Goal: Navigation & Orientation: Understand site structure

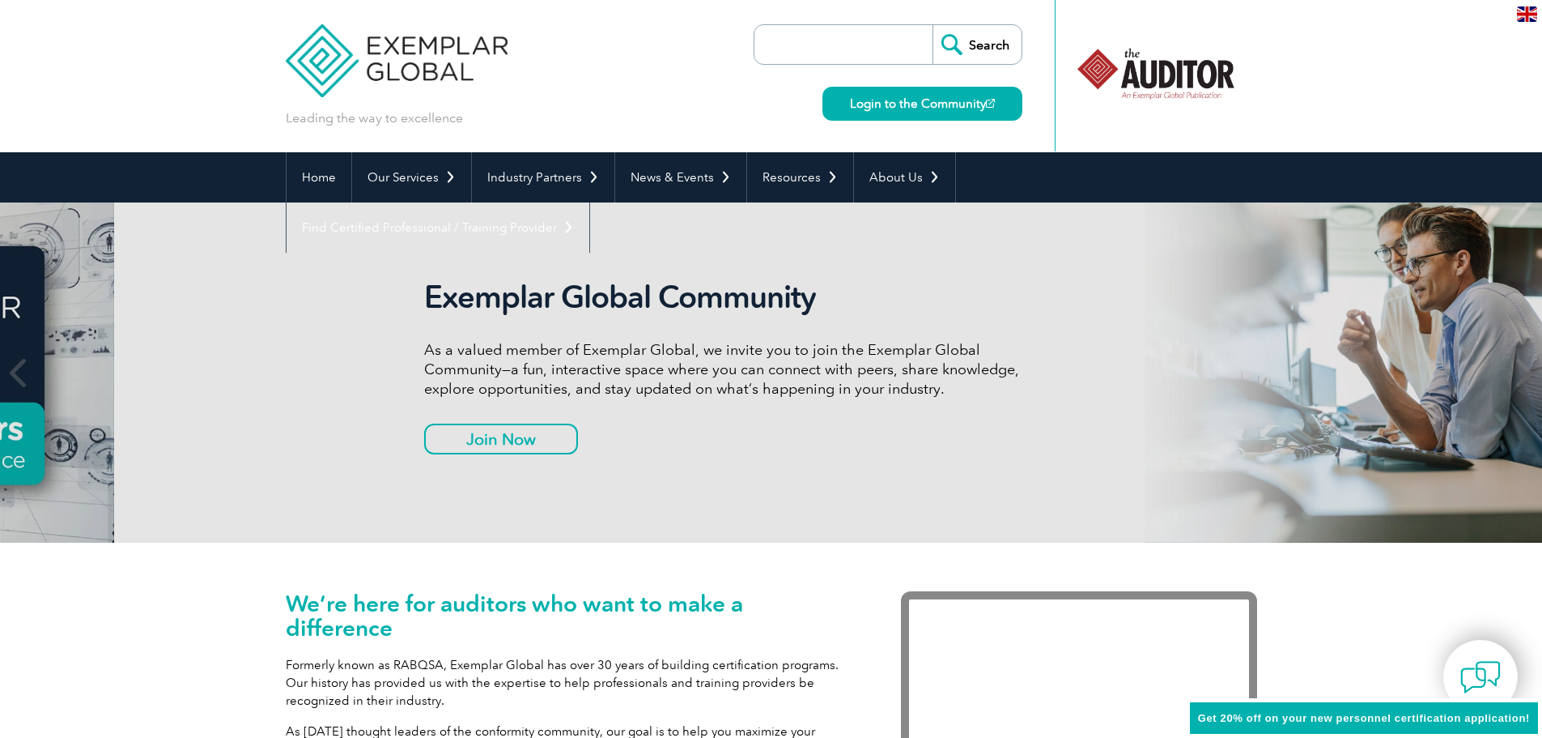
drag, startPoint x: 853, startPoint y: 391, endPoint x: 981, endPoint y: 445, distance: 138.2
click at [981, 446] on div "Exemplar Global Community As a valued member of Exemplar Global, we invite you …" at bounding box center [727, 373] width 607 height 188
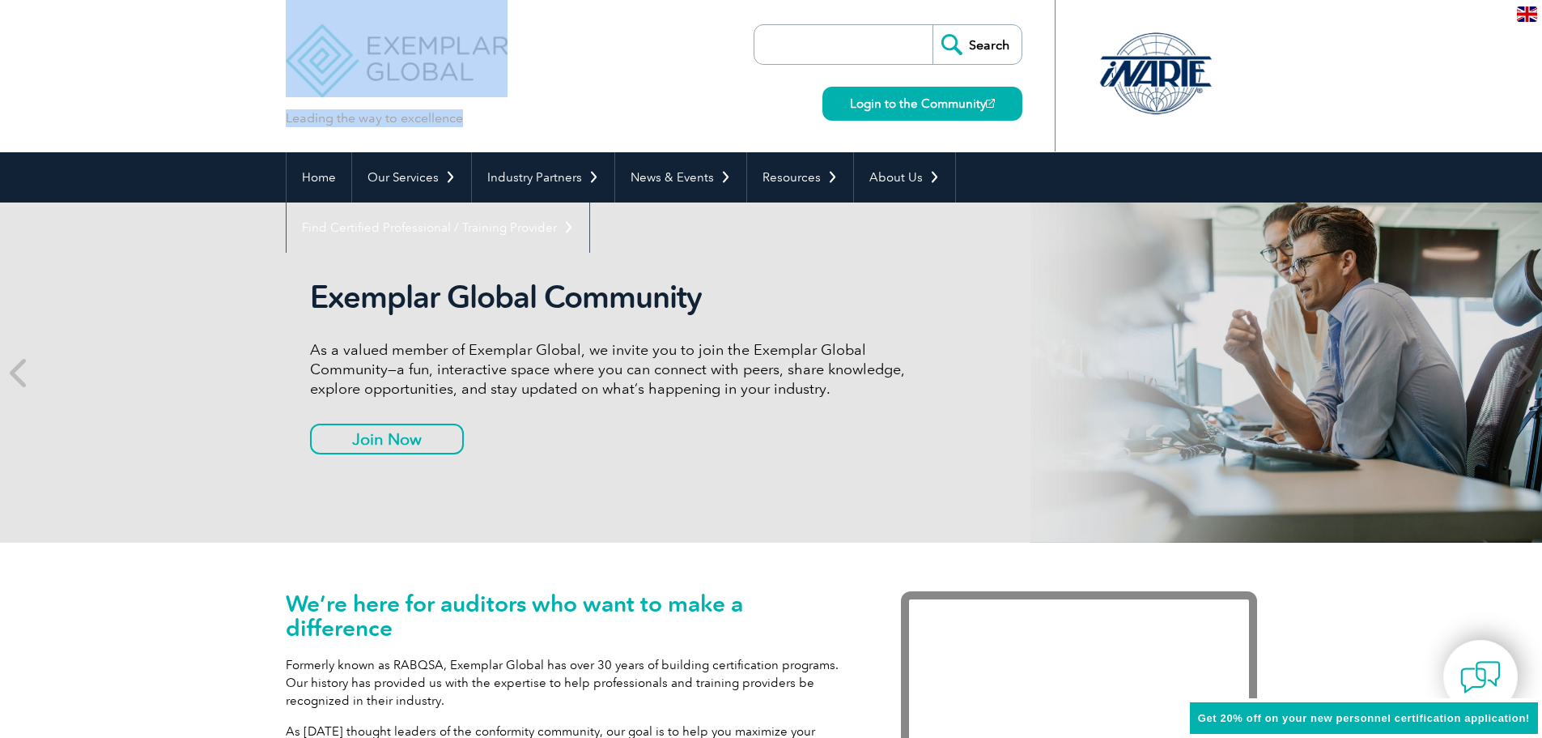
drag, startPoint x: 239, startPoint y: 23, endPoint x: 460, endPoint y: 122, distance: 242.4
click at [460, 122] on header "Leading the way to excellence Search" at bounding box center [771, 76] width 1542 height 152
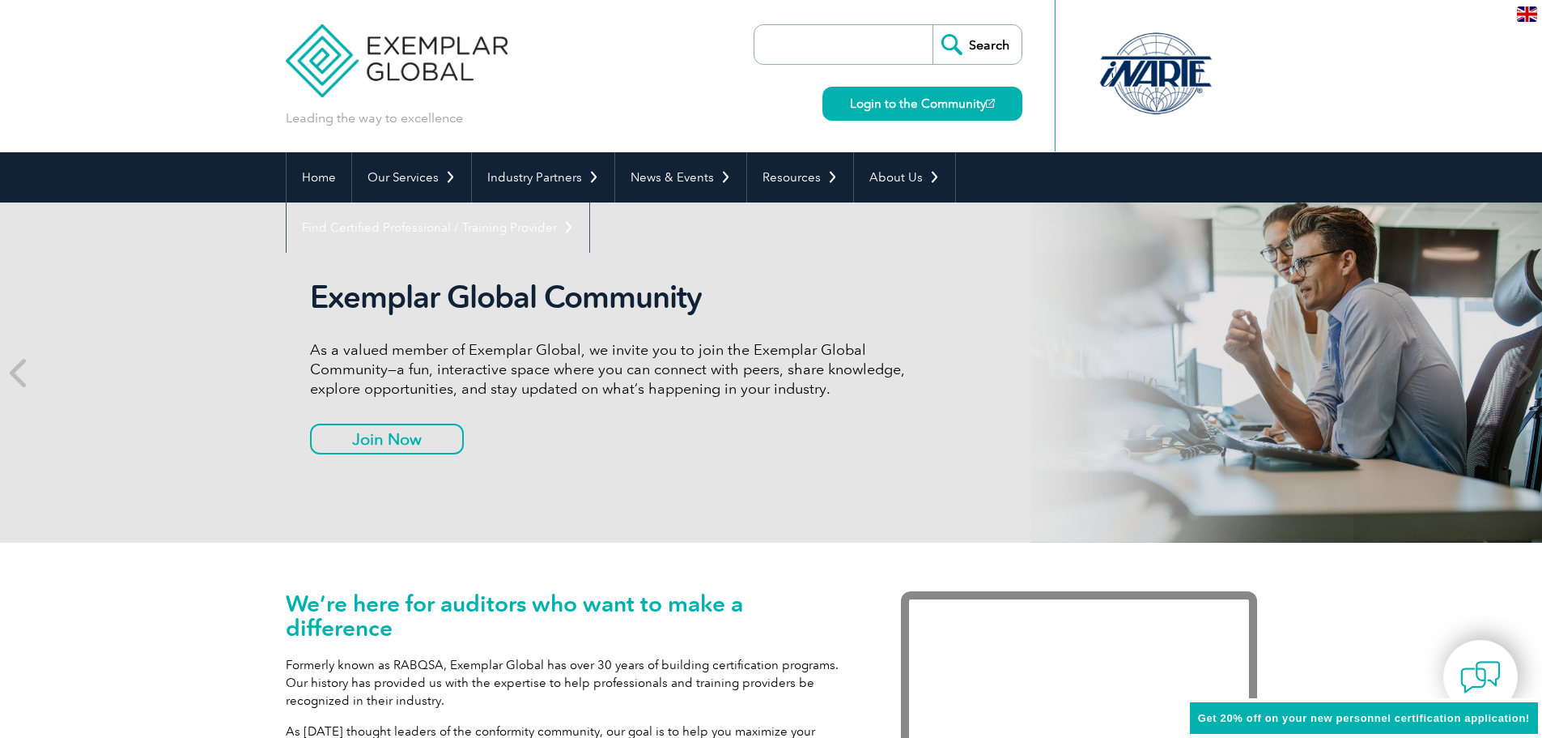
click at [479, 129] on div "Leading the way to excellence Search" at bounding box center [772, 76] width 972 height 152
drag, startPoint x: 373, startPoint y: 129, endPoint x: 389, endPoint y: 130, distance: 16.3
click at [384, 134] on div "Leading the way to excellence Search" at bounding box center [772, 76] width 972 height 152
click at [418, 125] on p "Leading the way to excellence" at bounding box center [374, 118] width 177 height 18
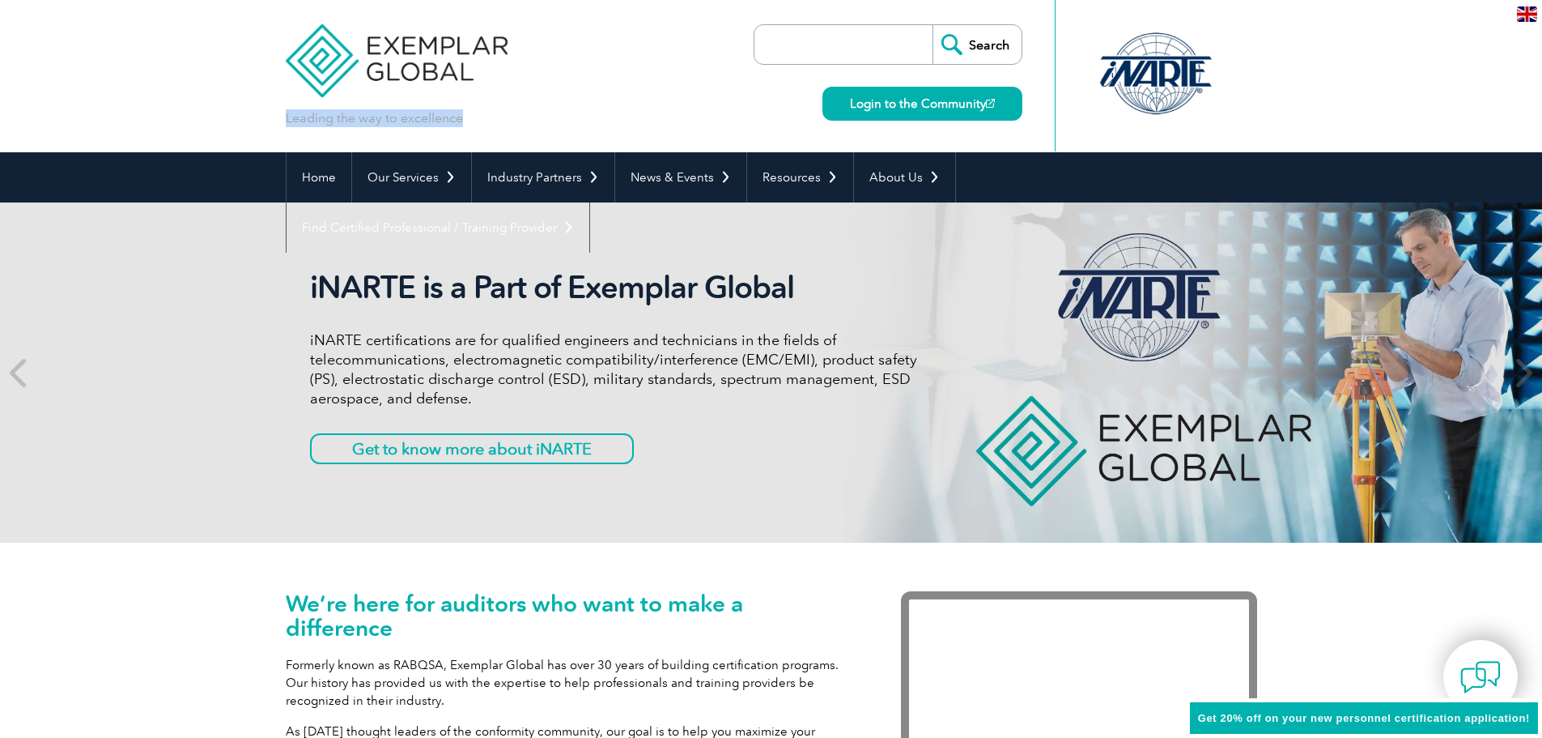
click at [418, 125] on p "Leading the way to excellence" at bounding box center [374, 118] width 177 height 18
click at [358, 126] on p "Leading the way to excellence" at bounding box center [374, 118] width 177 height 18
click at [314, 120] on p "Leading the way to excellence" at bounding box center [374, 118] width 177 height 18
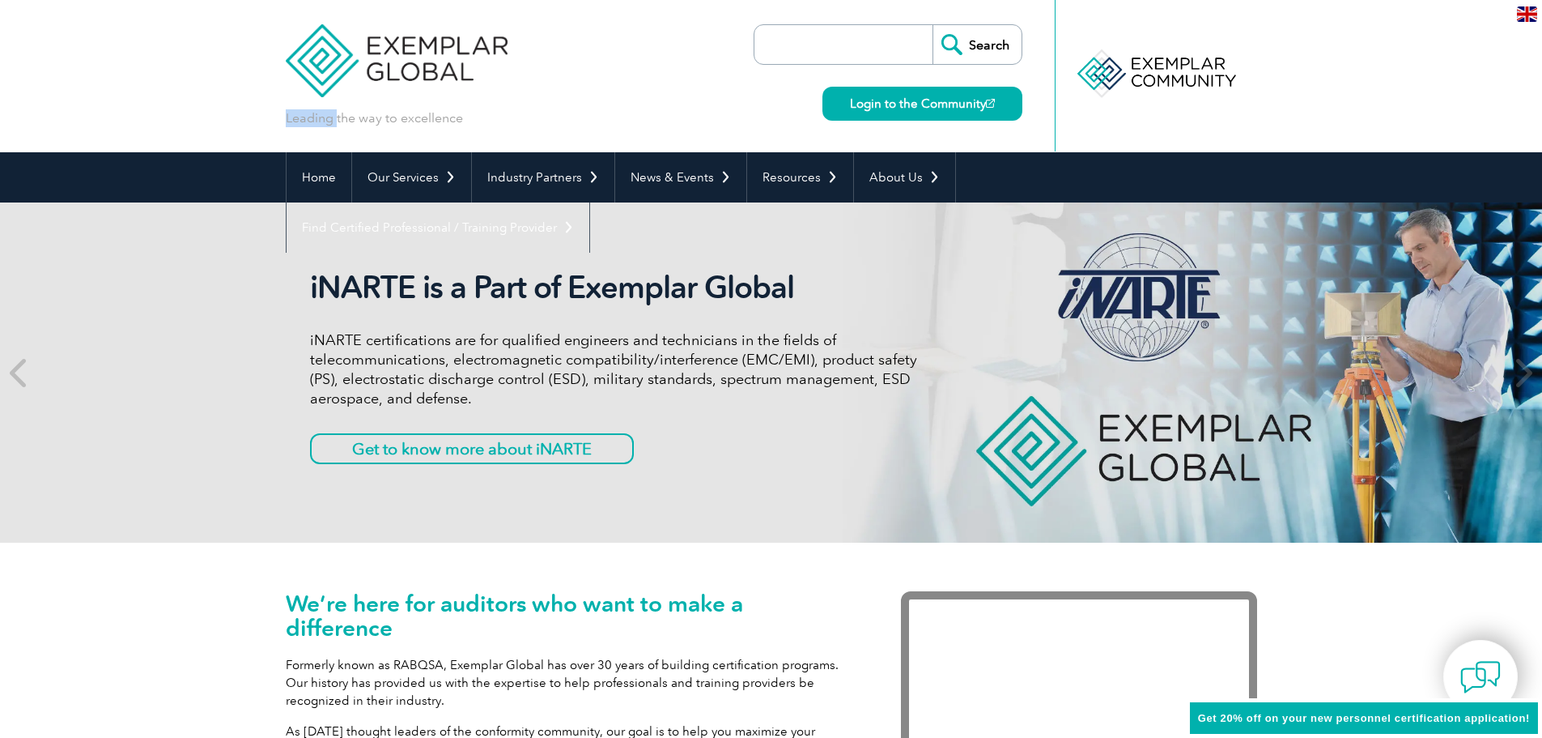
click at [314, 120] on p "Leading the way to excellence" at bounding box center [374, 118] width 177 height 18
click at [395, 117] on p "Leading the way to excellence" at bounding box center [374, 118] width 177 height 18
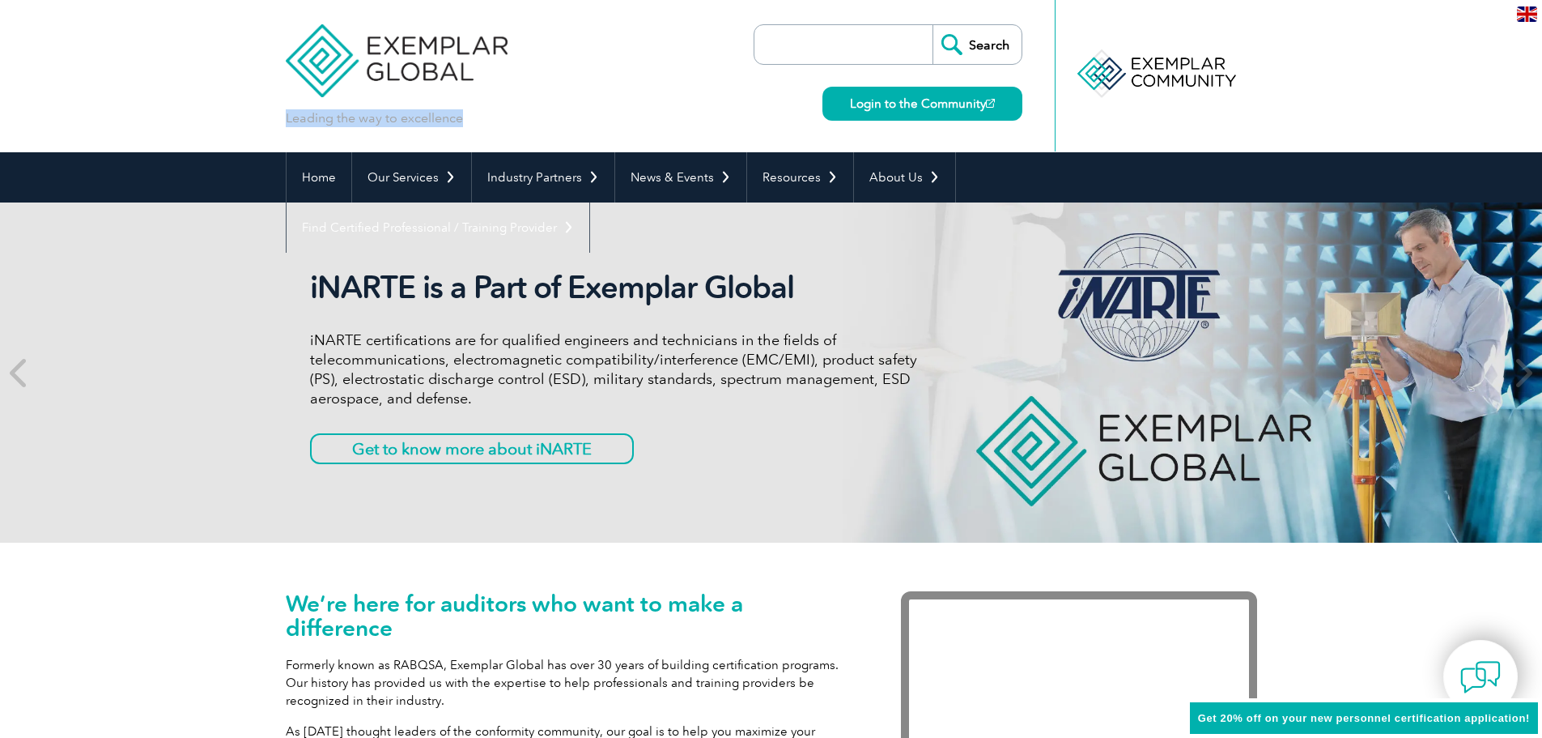
click at [390, 114] on p "Leading the way to excellence" at bounding box center [374, 118] width 177 height 18
